Goal: Task Accomplishment & Management: Use online tool/utility

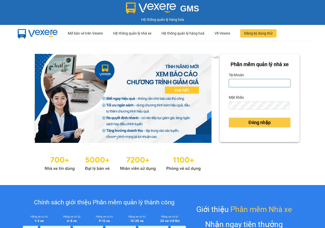
click at [246, 87] on input "Tài khoản" at bounding box center [260, 83] width 62 height 8
type input "ni01.phuchai"
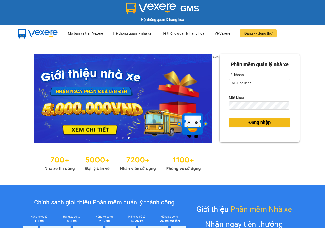
click at [252, 126] on span "Đăng nhập" at bounding box center [259, 122] width 22 height 7
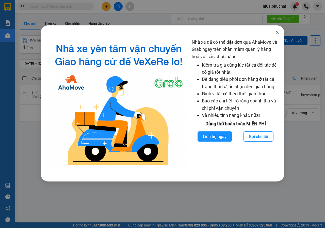
click at [276, 33] on icon "close" at bounding box center [277, 32] width 4 height 4
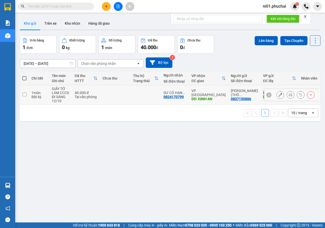
click at [25, 94] on input "checkbox" at bounding box center [25, 94] width 4 height 4
checkbox input "true"
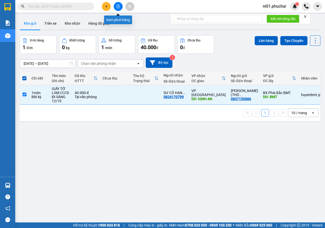
click at [119, 9] on button at bounding box center [118, 6] width 9 height 9
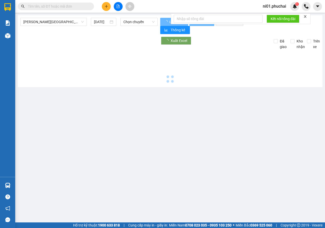
type input "[DATE]"
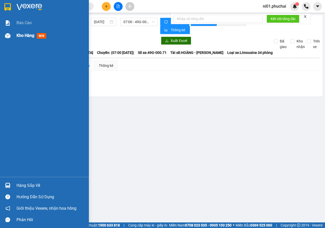
click at [12, 38] on div at bounding box center [7, 35] width 9 height 9
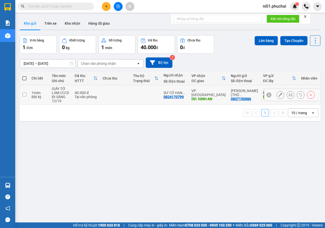
click at [25, 93] on input "checkbox" at bounding box center [25, 94] width 4 height 4
checkbox input "true"
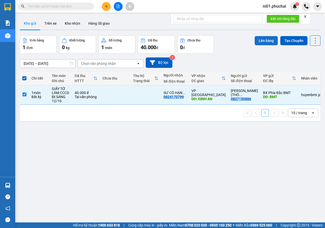
click at [262, 41] on button "Lên hàng" at bounding box center [266, 40] width 23 height 9
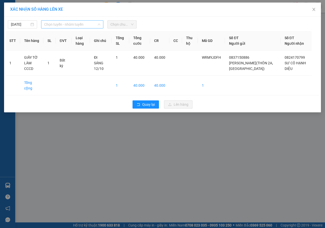
click at [81, 24] on span "Chọn tuyến - nhóm tuyến" at bounding box center [72, 25] width 56 height 8
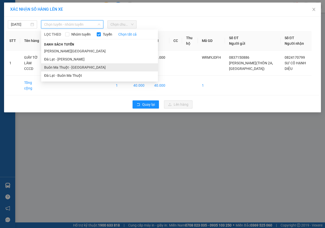
click at [62, 68] on li "Buôn Ma Thuột - [GEOGRAPHIC_DATA]" at bounding box center [99, 67] width 117 height 8
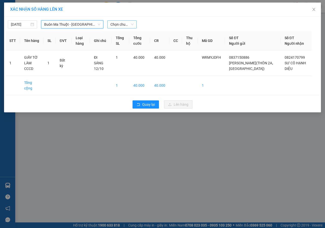
click at [130, 24] on span "Chọn chuyến" at bounding box center [121, 25] width 23 height 8
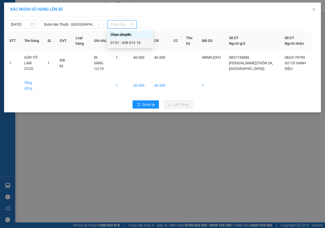
click at [127, 41] on div "07:01 - 49B-013.18" at bounding box center [130, 43] width 40 height 6
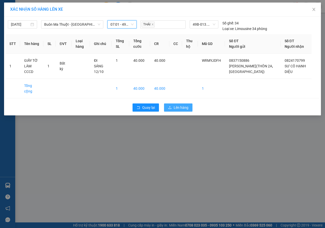
click at [173, 103] on button "Lên hàng" at bounding box center [178, 107] width 28 height 8
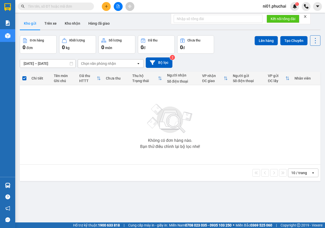
click at [115, 4] on button at bounding box center [118, 6] width 9 height 9
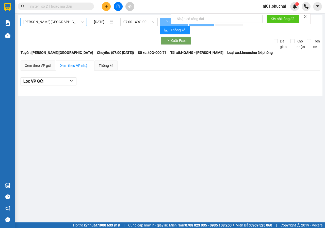
click at [84, 25] on span "[PERSON_NAME][GEOGRAPHIC_DATA]" at bounding box center [53, 22] width 60 height 8
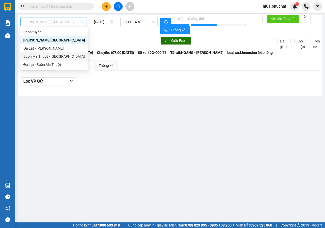
click at [60, 56] on div "Buôn Ma Thuột - [GEOGRAPHIC_DATA]" at bounding box center [54, 57] width 62 height 6
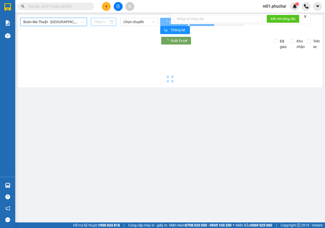
type input "[DATE]"
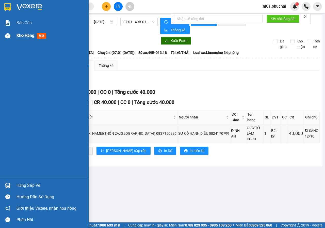
click at [8, 36] on img at bounding box center [7, 35] width 5 height 5
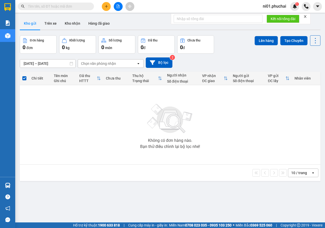
click at [76, 7] on input "text" at bounding box center [58, 7] width 60 height 6
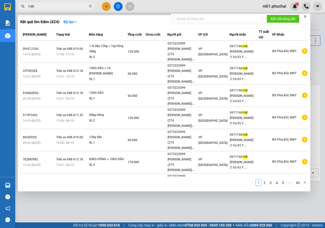
type input "148"
click at [91, 8] on icon "close-circle" at bounding box center [90, 6] width 3 height 3
type input "898"
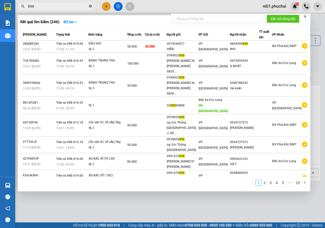
click at [90, 7] on icon "close-circle" at bounding box center [90, 6] width 3 height 3
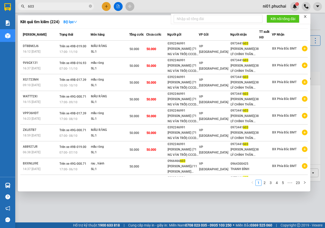
type input "603"
